Goal: Check status: Check status

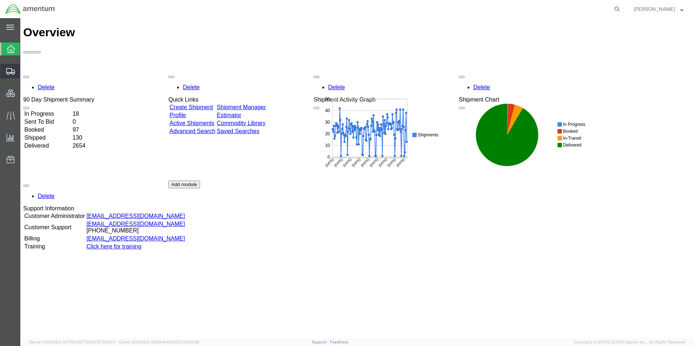
click at [0, 0] on span "Shipment Manager" at bounding box center [0, 0] width 0 height 0
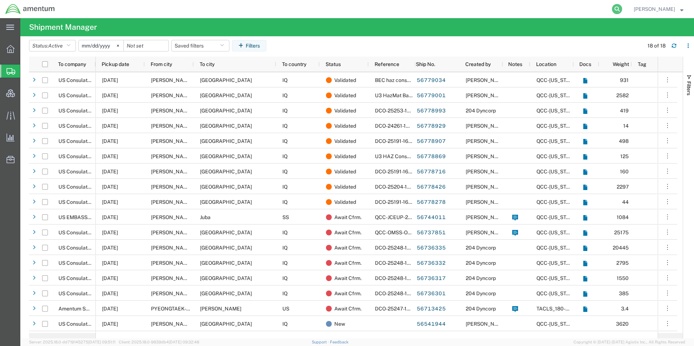
click at [622, 7] on icon at bounding box center [617, 9] width 10 height 10
click at [585, 9] on input "search" at bounding box center [501, 8] width 221 height 17
type input "2825548110"
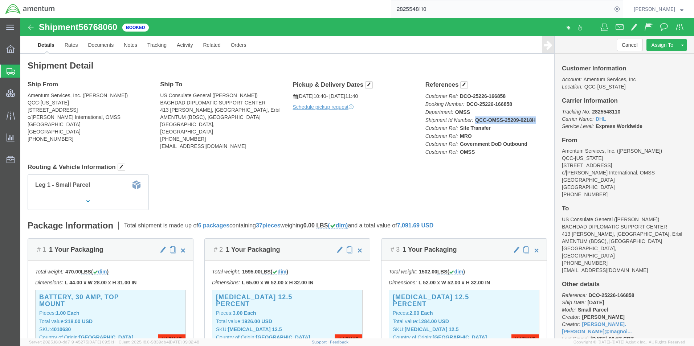
drag, startPoint x: 512, startPoint y: 102, endPoint x: 453, endPoint y: 102, distance: 58.8
click b "QCC-OMSS-25209-0218H"
drag, startPoint x: 511, startPoint y: 101, endPoint x: 452, endPoint y: 104, distance: 58.5
click b "QCC-OMSS-25209-0218H"
click link "Documents"
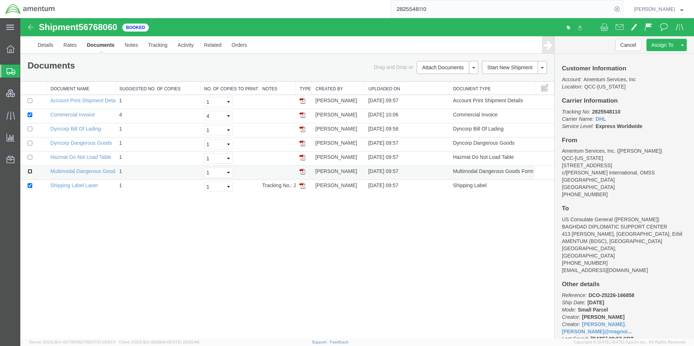
click at [29, 173] on input "checkbox" at bounding box center [30, 171] width 5 height 5
checkbox input "true"
click at [30, 157] on input "checkbox" at bounding box center [30, 157] width 5 height 5
checkbox input "true"
click at [31, 146] on td at bounding box center [33, 145] width 27 height 14
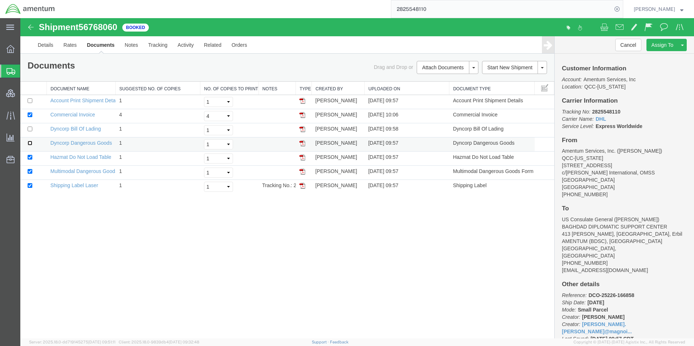
click at [29, 141] on input "checkbox" at bounding box center [30, 143] width 5 height 5
checkbox input "true"
click at [29, 118] on td at bounding box center [33, 116] width 27 height 14
click at [29, 116] on input "checkbox" at bounding box center [30, 115] width 5 height 5
checkbox input "false"
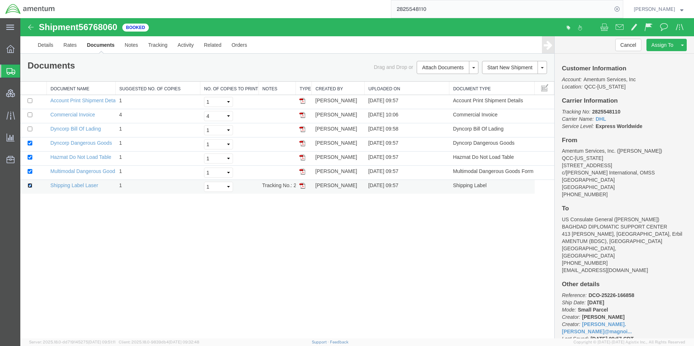
click at [30, 184] on input "checkbox" at bounding box center [30, 185] width 5 height 5
checkbox input "false"
click at [444, 101] on link "Remove Documents" at bounding box center [446, 101] width 63 height 11
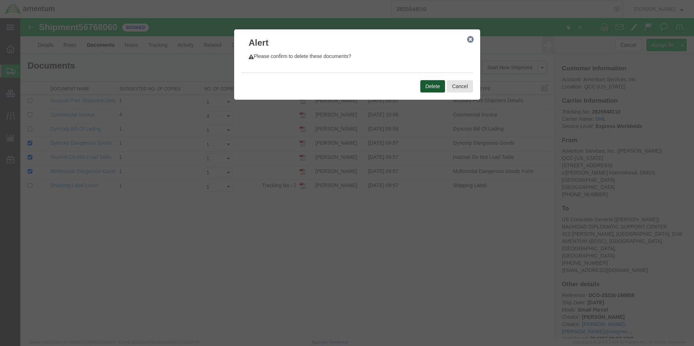
click at [430, 86] on button "Delete" at bounding box center [432, 86] width 25 height 12
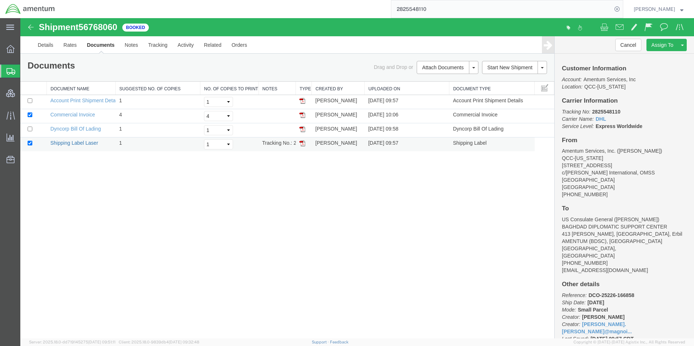
click at [72, 142] on link "Shipping Label Laser" at bounding box center [74, 143] width 48 height 6
click at [417, 10] on input "2825548110" at bounding box center [501, 8] width 221 height 17
type input "56744011"
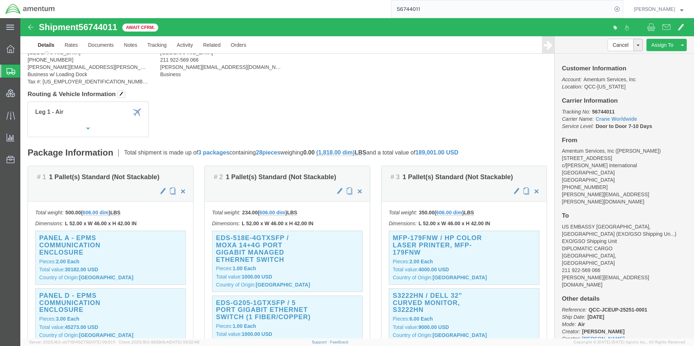
scroll to position [73, 0]
click link "Documents"
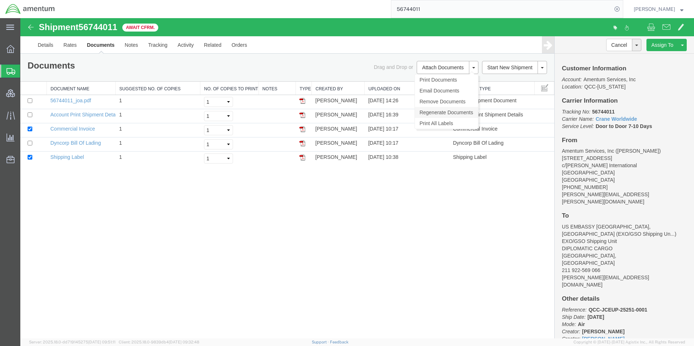
click at [450, 114] on link "Regenerate Documents" at bounding box center [446, 112] width 63 height 11
click at [46, 42] on link "Details" at bounding box center [46, 44] width 26 height 17
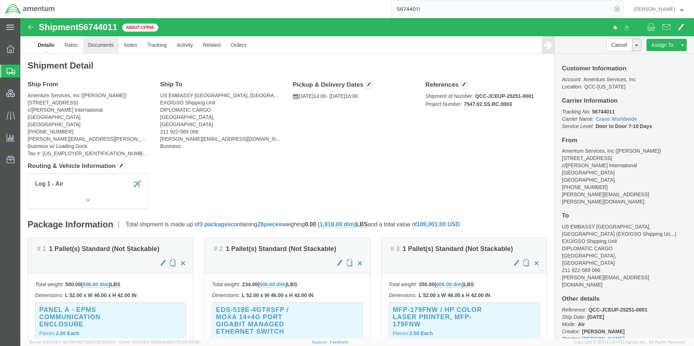
click link "Documents"
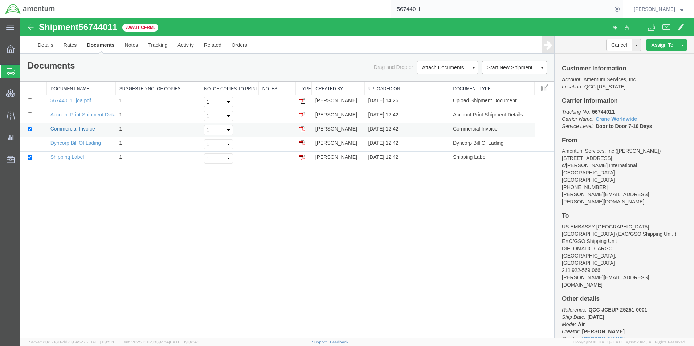
click at [68, 129] on link "Commercial Invoice" at bounding box center [72, 129] width 45 height 6
click at [71, 142] on link "Dyncorp Bill Of Lading" at bounding box center [75, 143] width 50 height 6
drag, startPoint x: 59, startPoint y: 158, endPoint x: 160, endPoint y: 192, distance: 106.3
click at [60, 158] on link "Shipping Label" at bounding box center [67, 157] width 34 height 6
